Goal: Use online tool/utility: Use online tool/utility

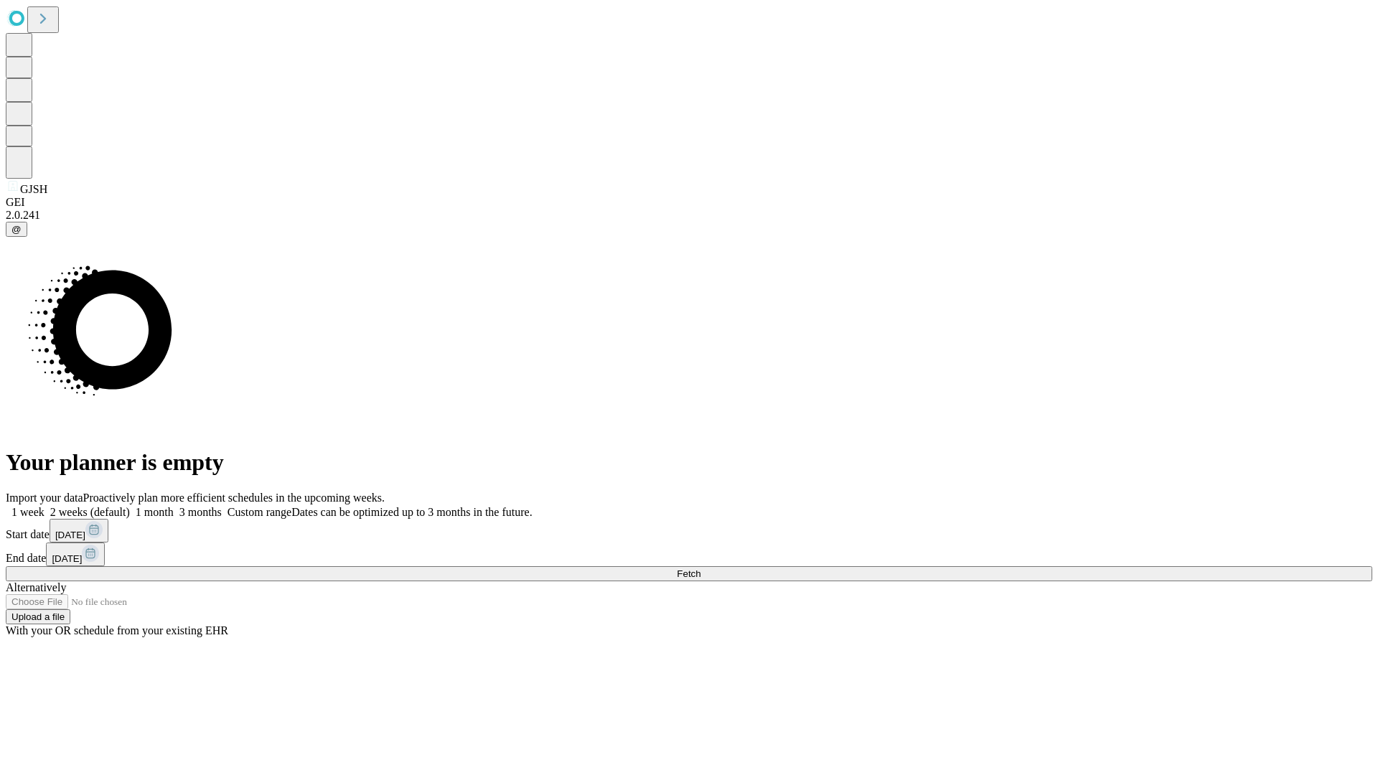
click at [700, 568] on span "Fetch" at bounding box center [689, 573] width 24 height 11
